Goal: Transaction & Acquisition: Obtain resource

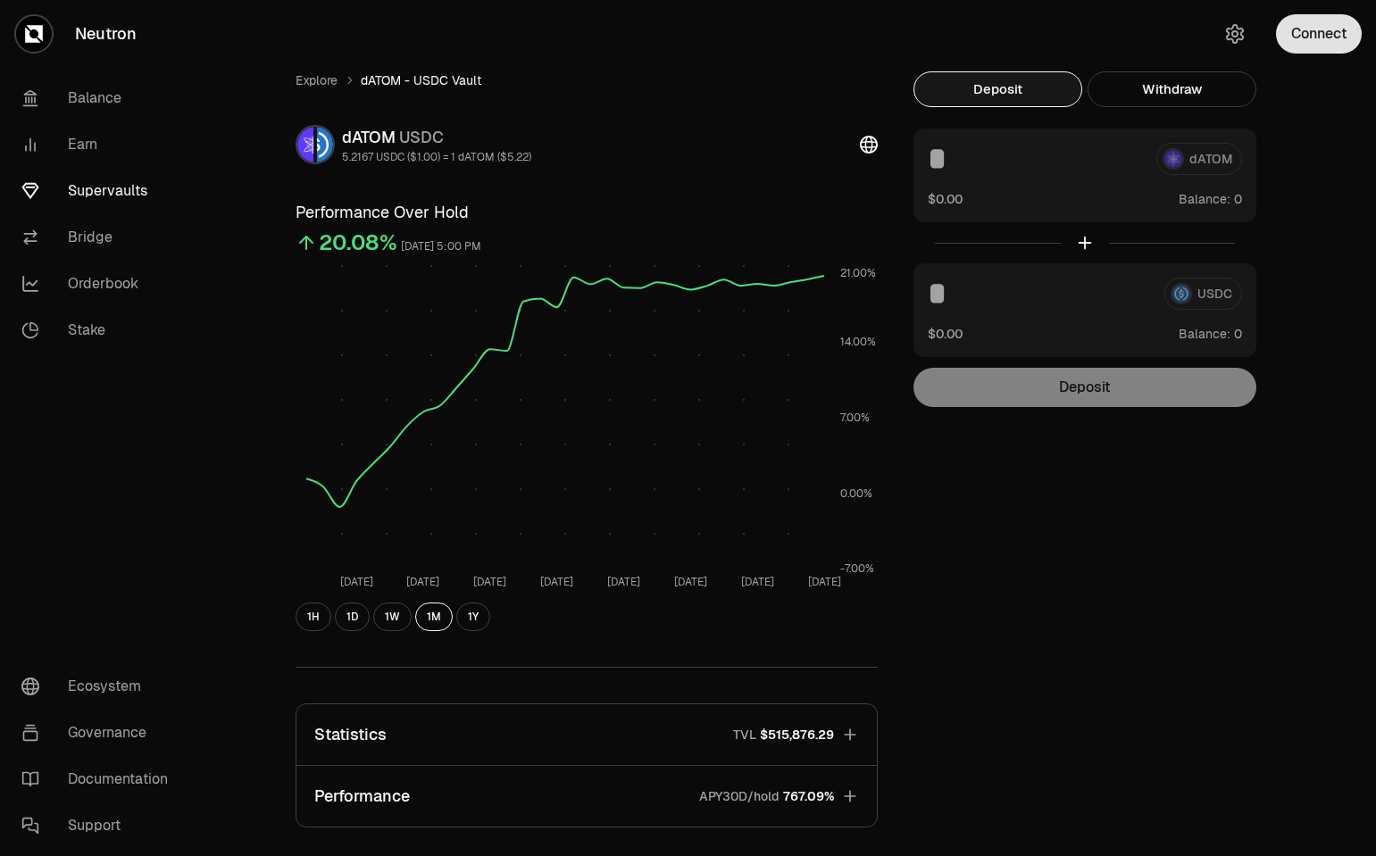
click at [1320, 28] on button "Connect" at bounding box center [1319, 33] width 86 height 39
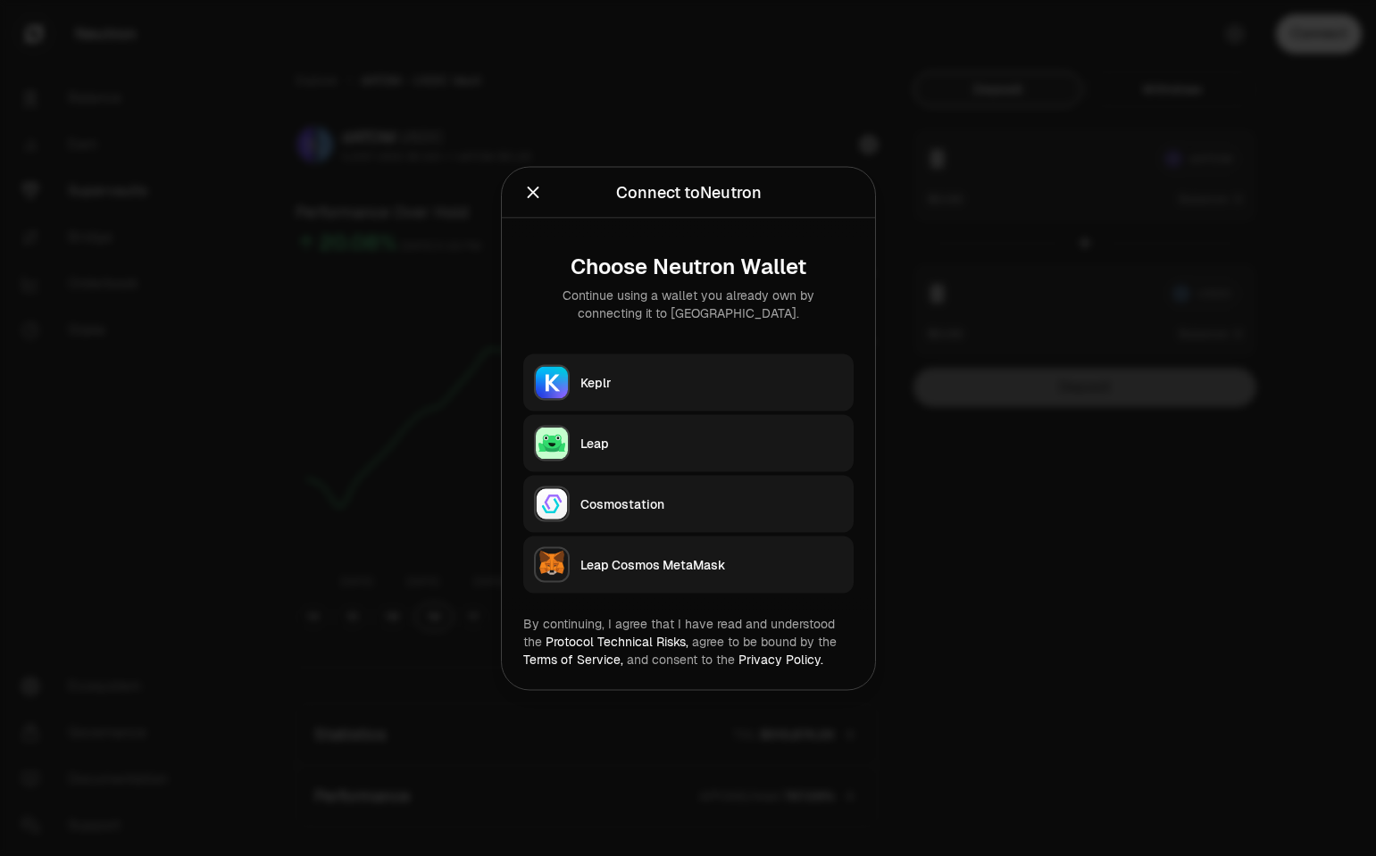
click at [672, 382] on div "Keplr" at bounding box center [711, 382] width 262 height 18
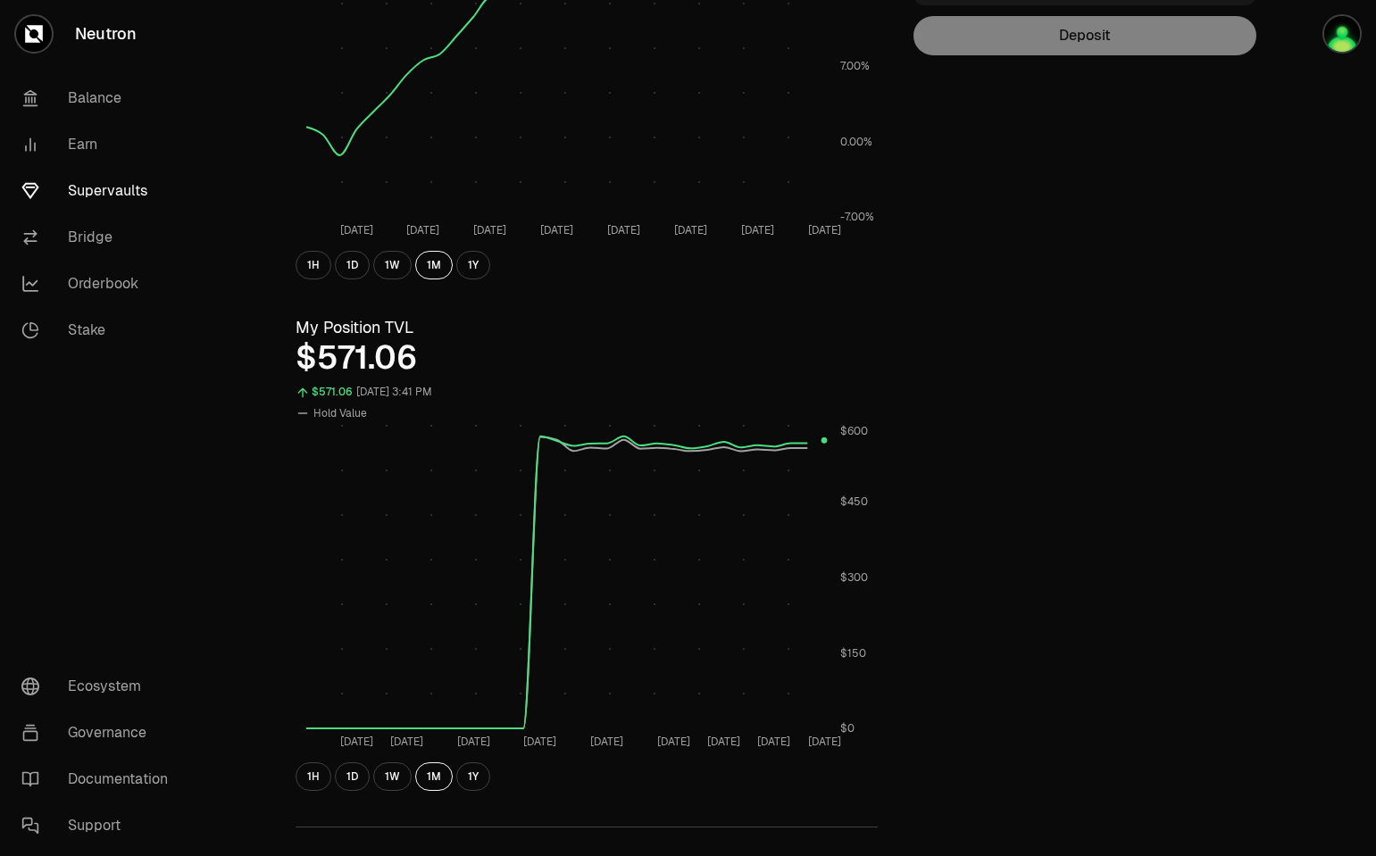
scroll to position [107, 0]
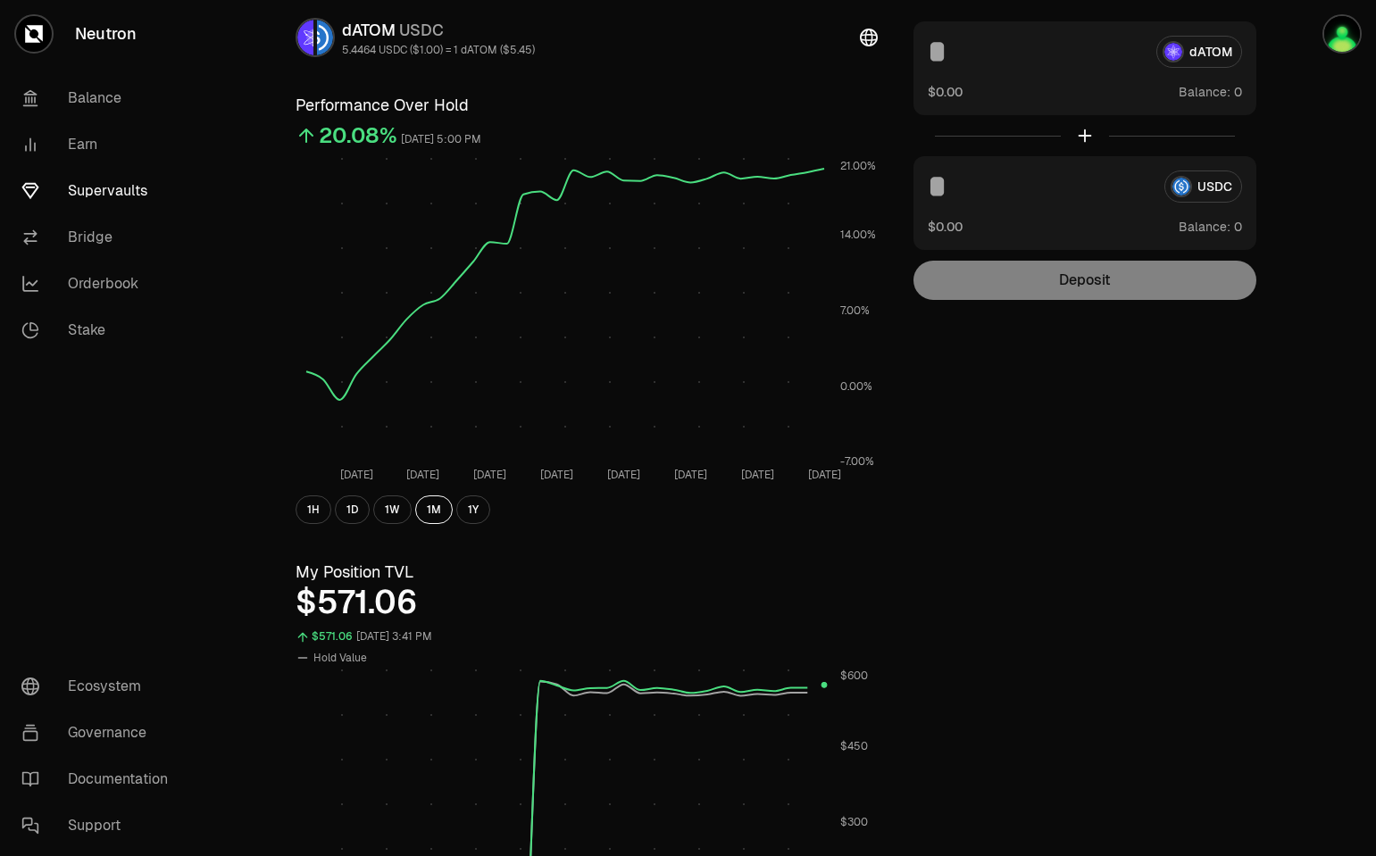
click at [113, 184] on link "Supervaults" at bounding box center [100, 191] width 186 height 46
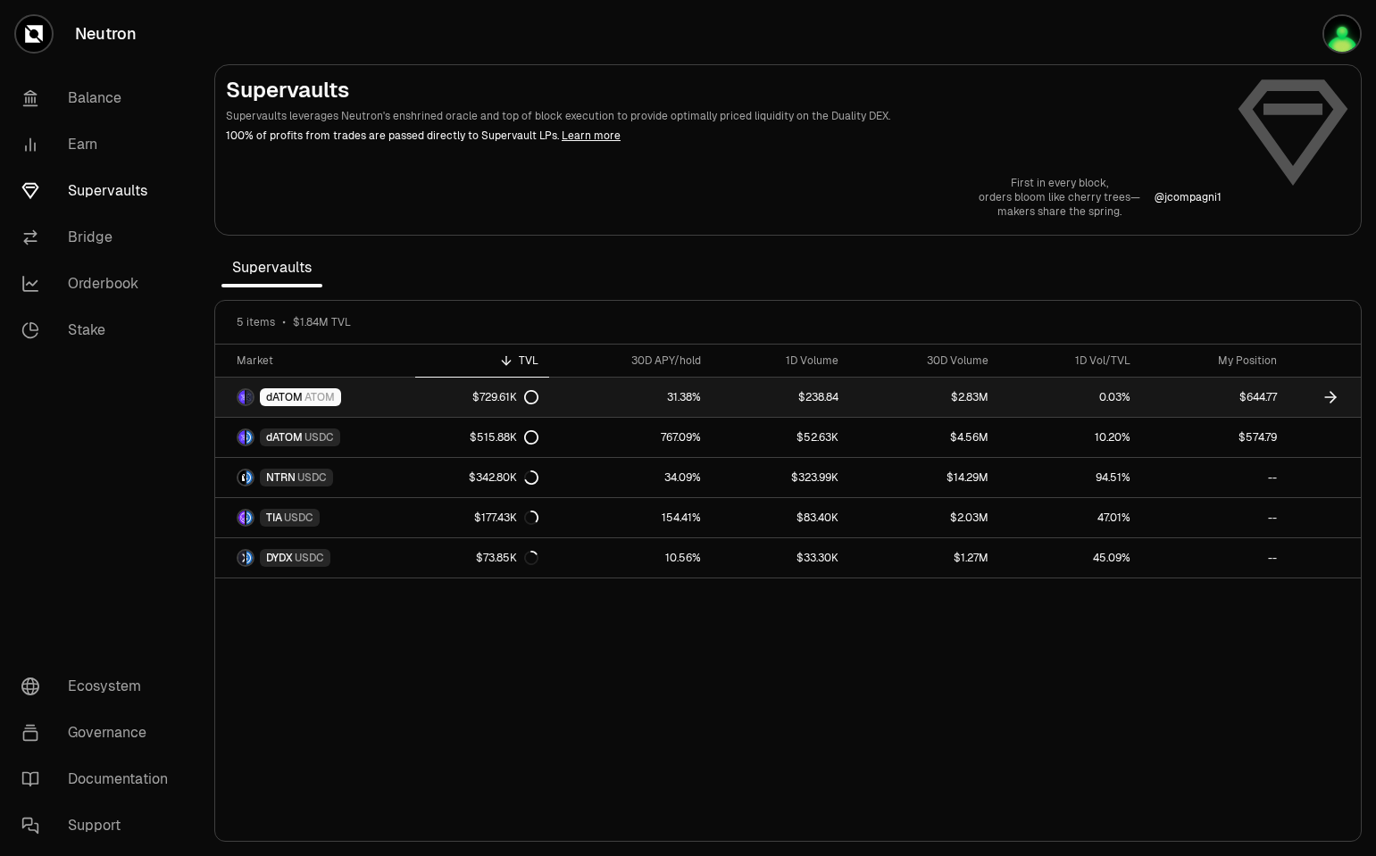
click at [290, 395] on span "dATOM" at bounding box center [284, 397] width 37 height 14
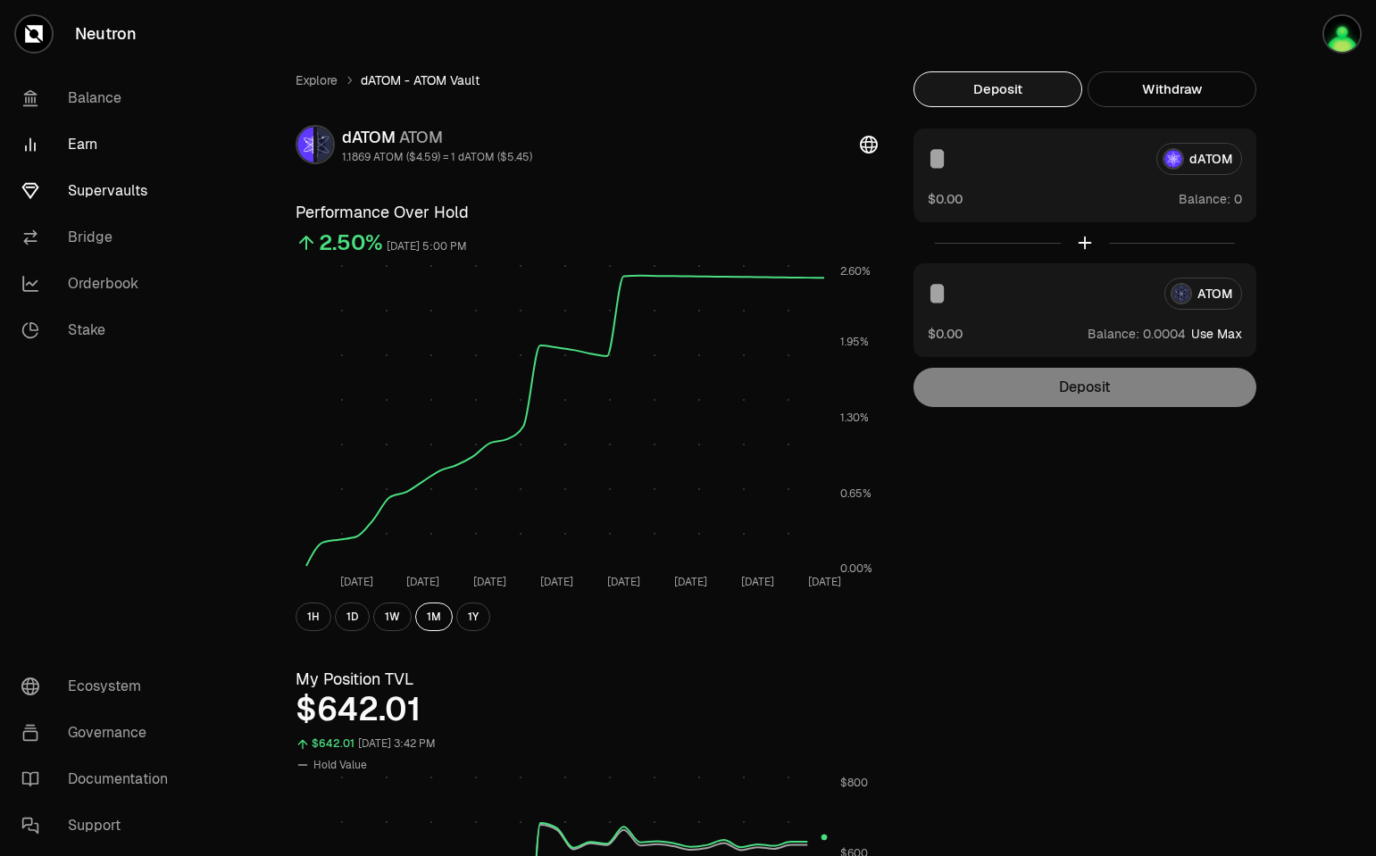
click at [84, 143] on link "Earn" at bounding box center [100, 144] width 186 height 46
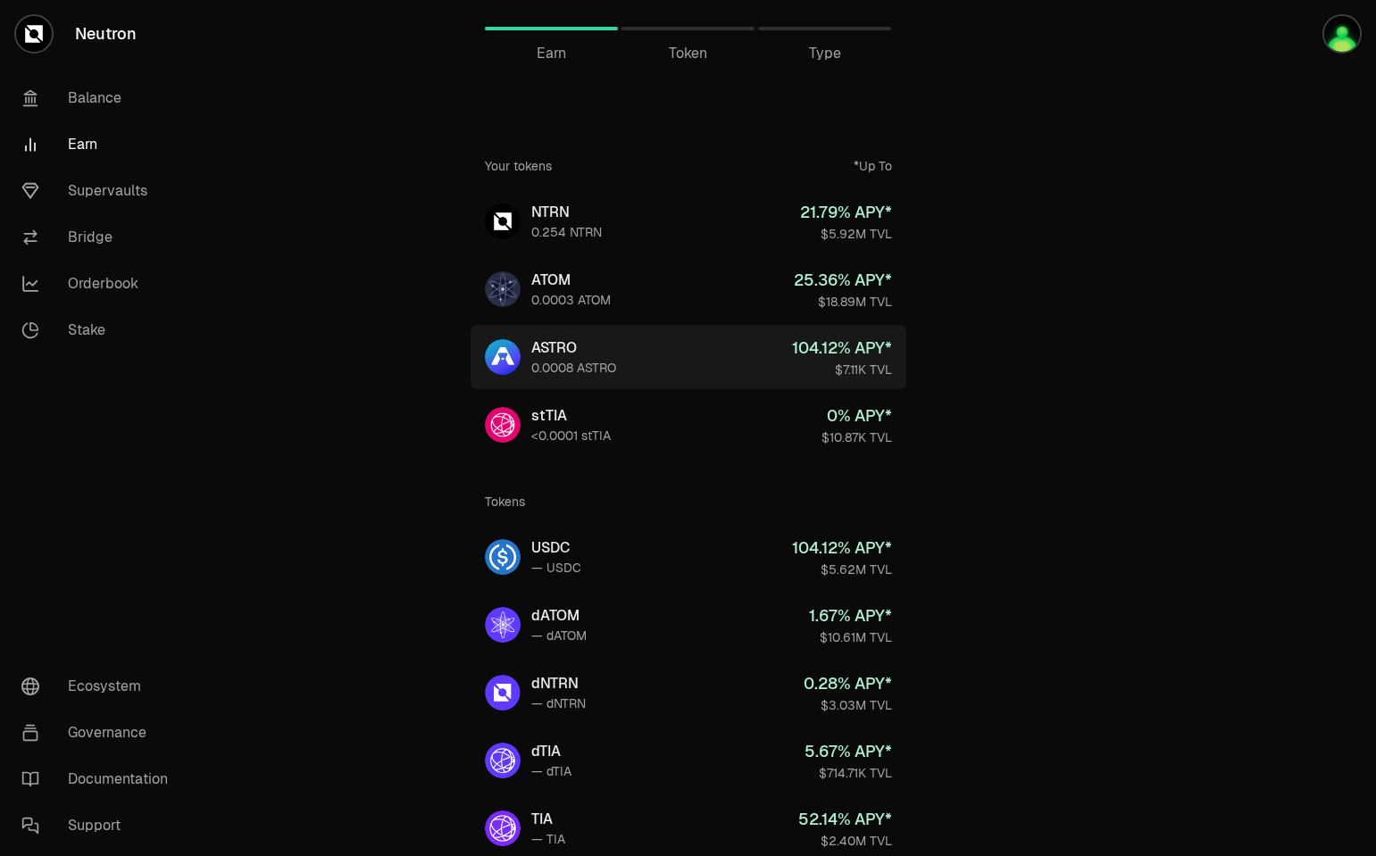
click at [619, 354] on link "ASTRO 0.0008 ASTRO 104.12 % APY* $7.11K TVL" at bounding box center [689, 357] width 436 height 64
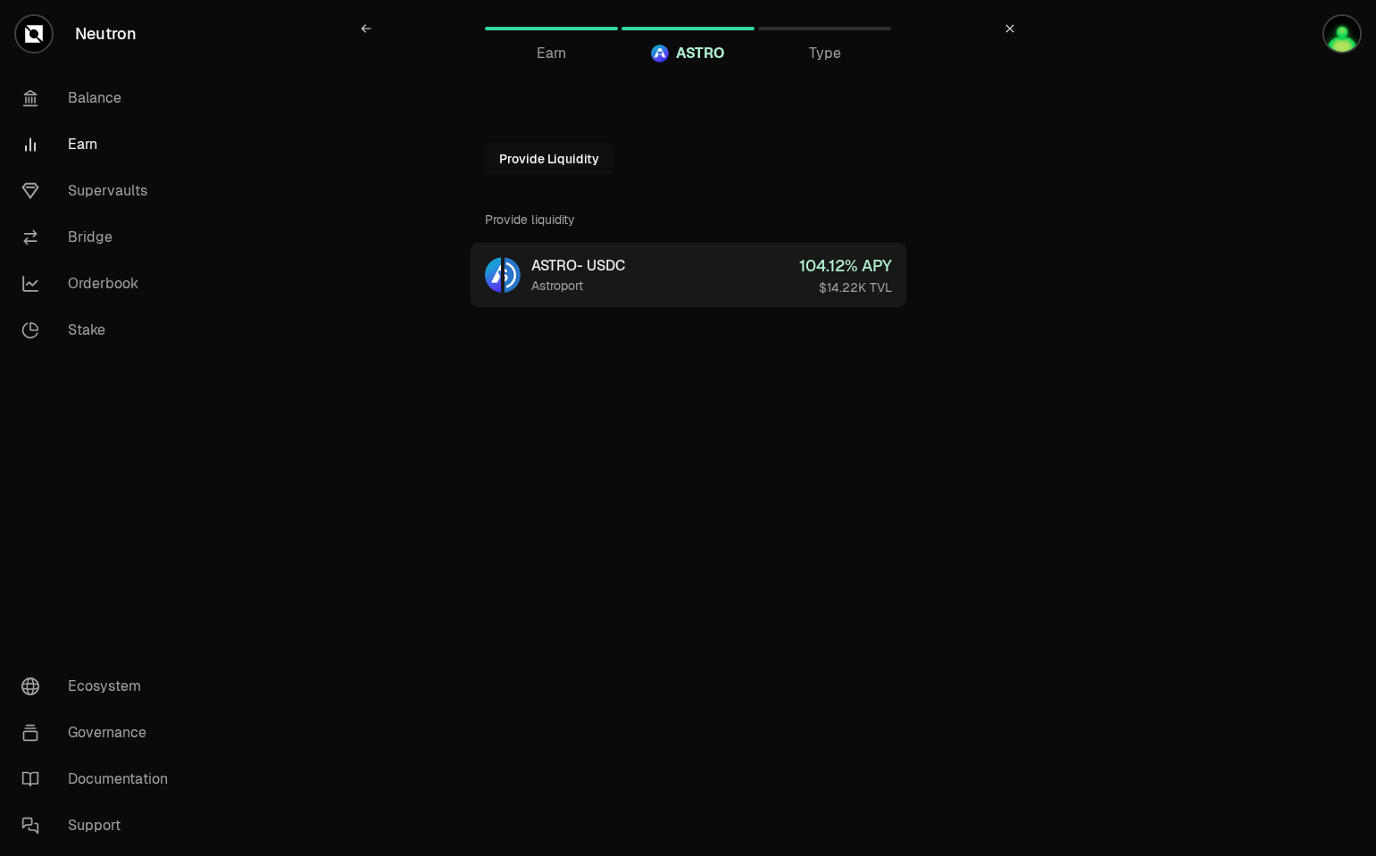
click at [762, 272] on link "ASTRO - USDC Astroport 104.12 % APY $14.22K TVL" at bounding box center [689, 275] width 436 height 64
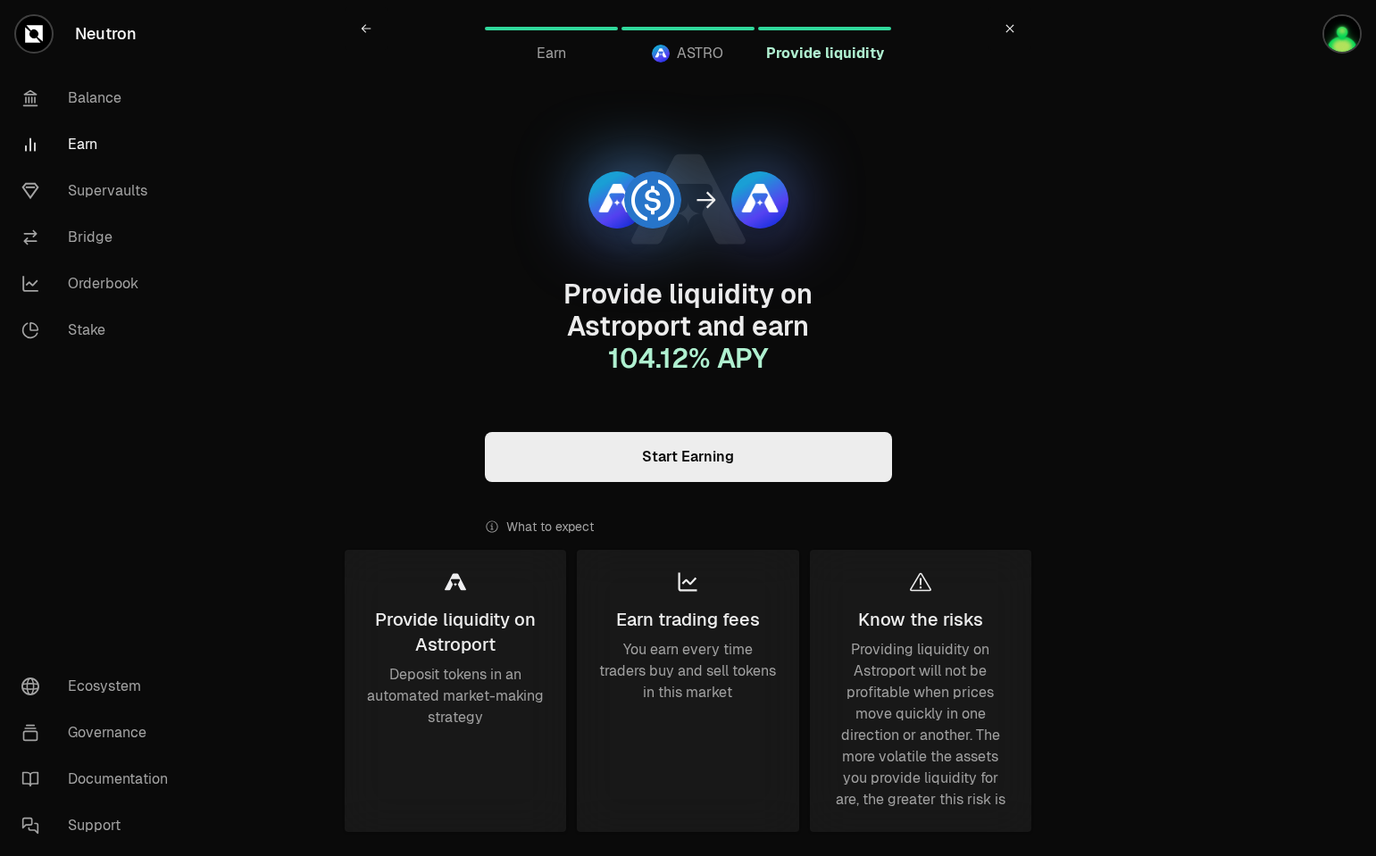
click at [762, 466] on link "Start Earning" at bounding box center [688, 457] width 407 height 50
